Goal: Transaction & Acquisition: Purchase product/service

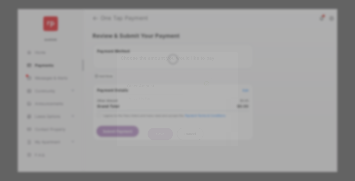
click at [168, 82] on div "Other Amount" at bounding box center [168, 85] width 82 height 9
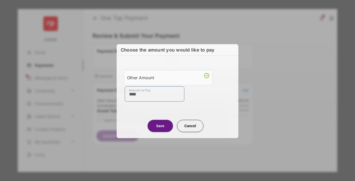
type input "****"
click at [160, 125] on button "Save" at bounding box center [160, 126] width 25 height 12
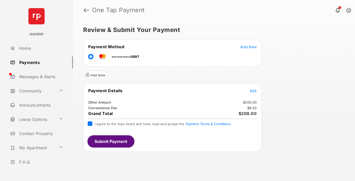
click at [111, 141] on button "Submit Payment" at bounding box center [110, 141] width 47 height 12
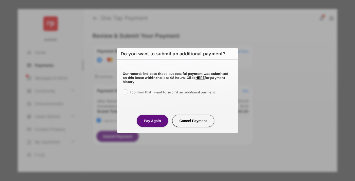
click at [152, 120] on button "Pay Again" at bounding box center [152, 121] width 31 height 12
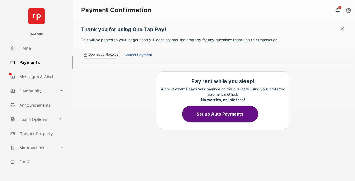
click at [342, 29] on span at bounding box center [342, 29] width 5 height 6
